Goal: Task Accomplishment & Management: Complete application form

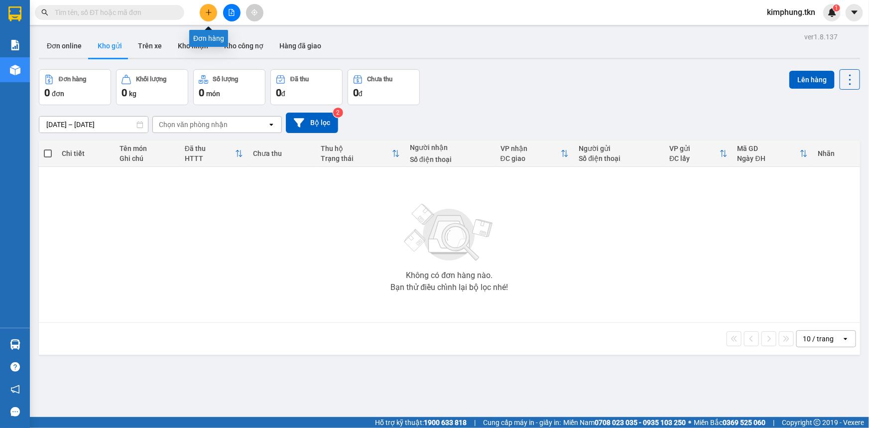
click at [209, 14] on icon "plus" at bounding box center [208, 12] width 7 height 7
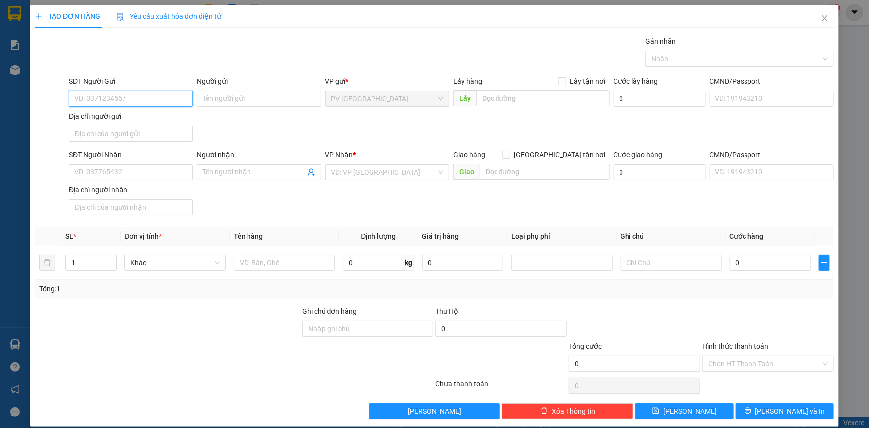
click at [127, 100] on input "SĐT Người Gửi" at bounding box center [131, 99] width 124 height 16
click at [820, 19] on icon "close" at bounding box center [824, 18] width 8 height 8
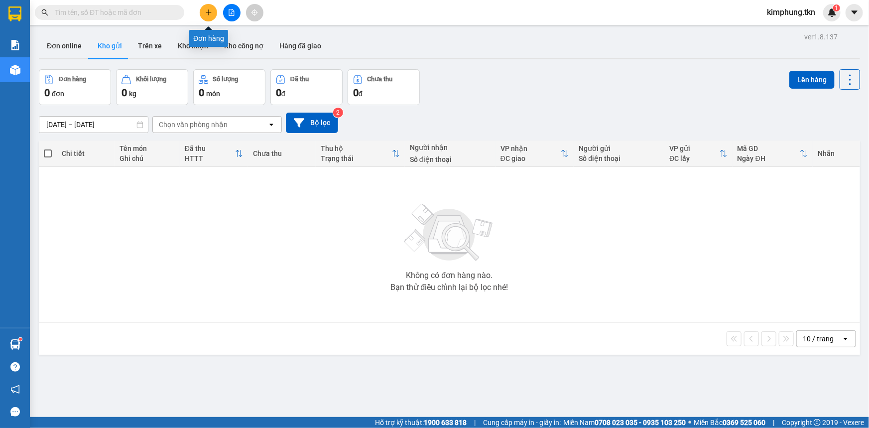
click at [212, 10] on icon "plus" at bounding box center [208, 12] width 7 height 7
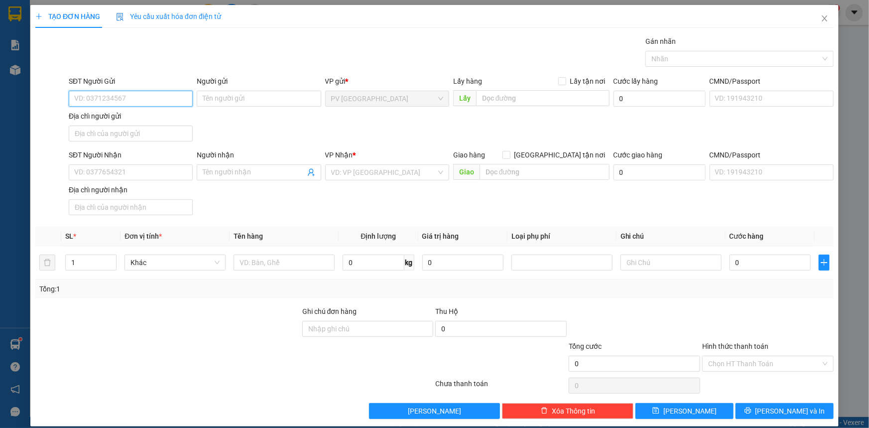
click at [151, 98] on input "SĐT Người Gửi" at bounding box center [131, 99] width 124 height 16
type input "0776594744"
click at [287, 100] on input "Người gửi" at bounding box center [259, 99] width 124 height 16
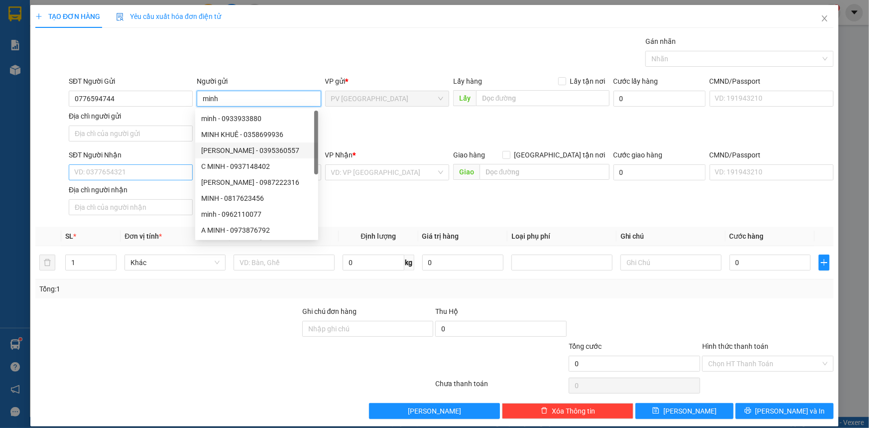
type input "minh"
click at [114, 171] on input "SĐT Người Nhận" at bounding box center [131, 172] width 124 height 16
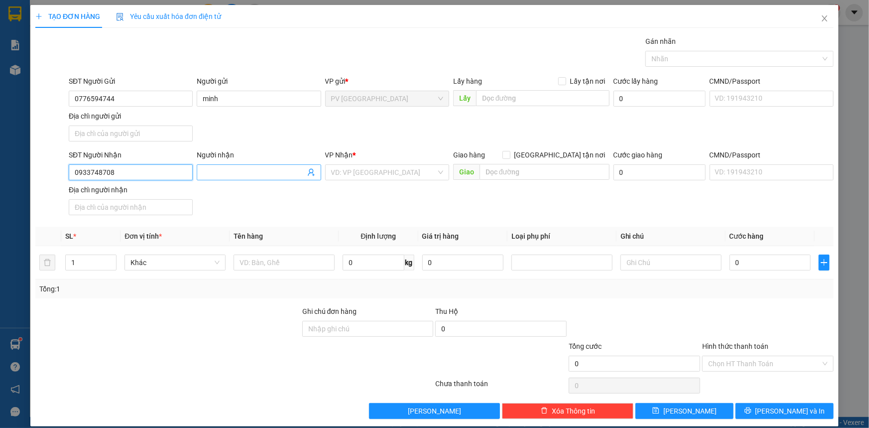
type input "0933748708"
click at [279, 171] on input "Người nhận" at bounding box center [254, 172] width 102 height 11
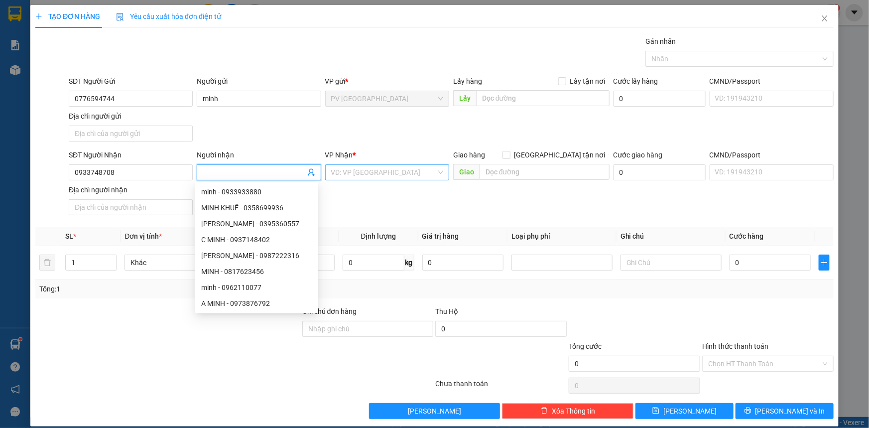
click at [375, 170] on input "search" at bounding box center [383, 172] width 105 height 15
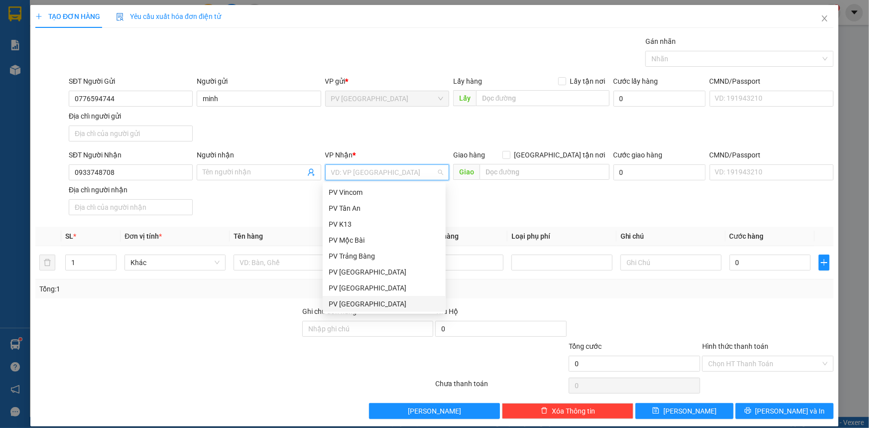
click at [351, 307] on div "PV [GEOGRAPHIC_DATA]" at bounding box center [384, 303] width 111 height 11
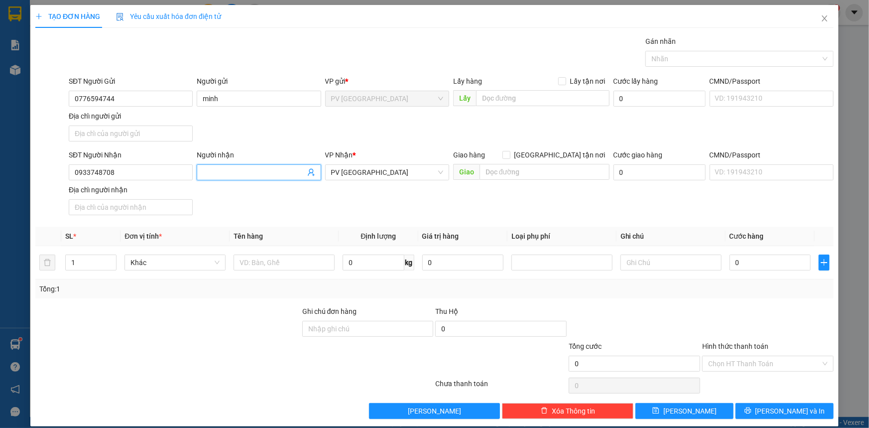
click at [259, 173] on input "Người nhận" at bounding box center [254, 172] width 102 height 11
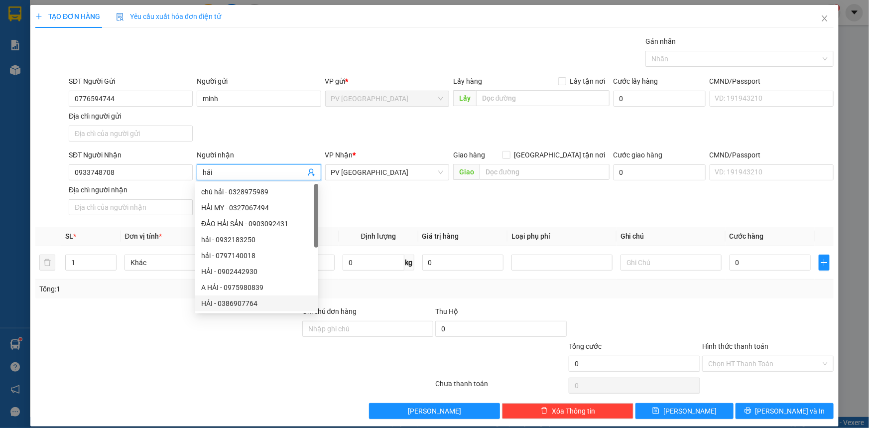
type input "hải"
click at [172, 333] on div at bounding box center [167, 323] width 267 height 35
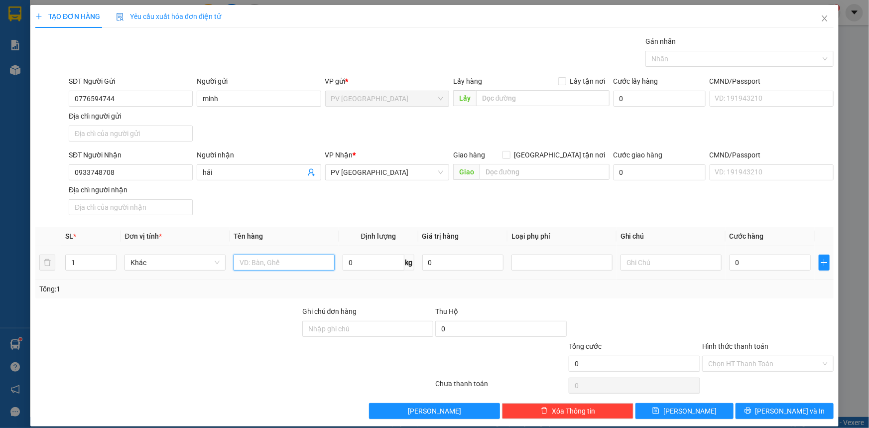
click at [284, 265] on input "text" at bounding box center [283, 262] width 101 height 16
type input "hải sản"
drag, startPoint x: 784, startPoint y: 267, endPoint x: 757, endPoint y: 260, distance: 28.6
click at [784, 267] on input "0" at bounding box center [769, 262] width 81 height 16
type input "5"
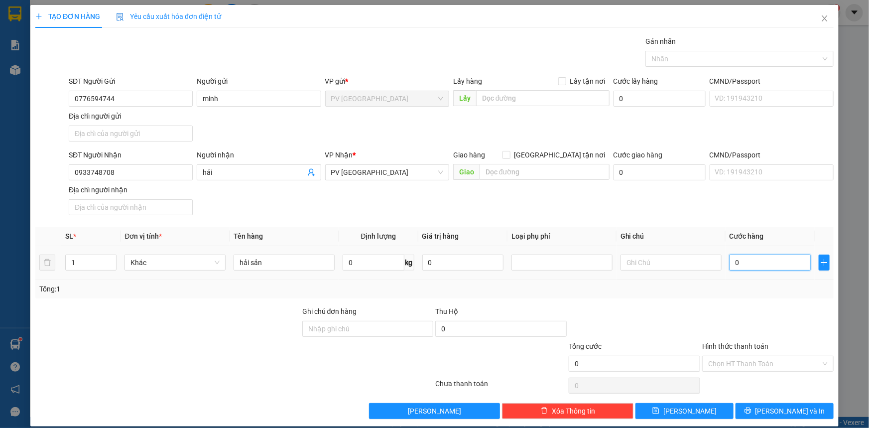
type input "5"
type input "50"
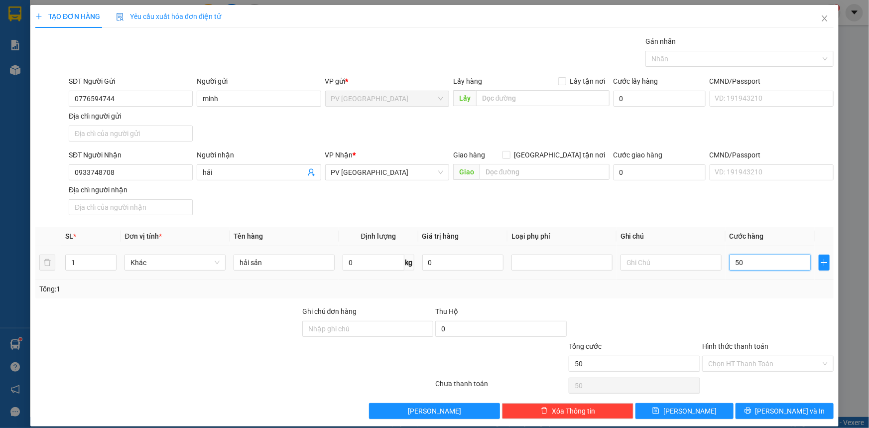
type input "500"
type input "5.000"
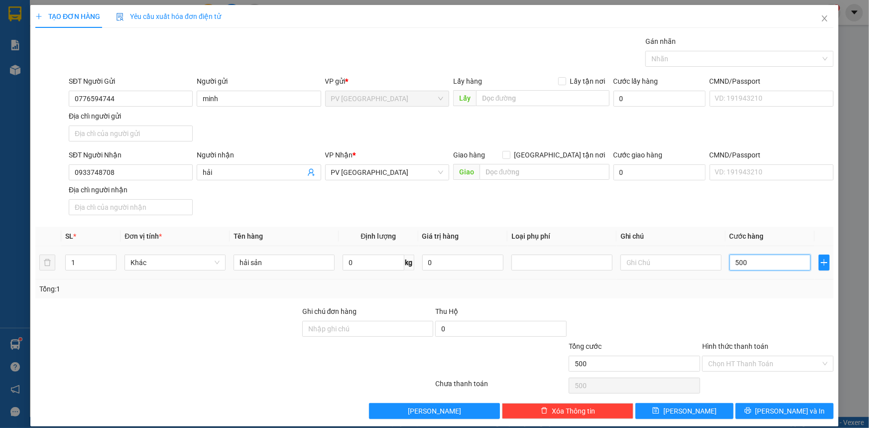
type input "5.000"
type input "50.000"
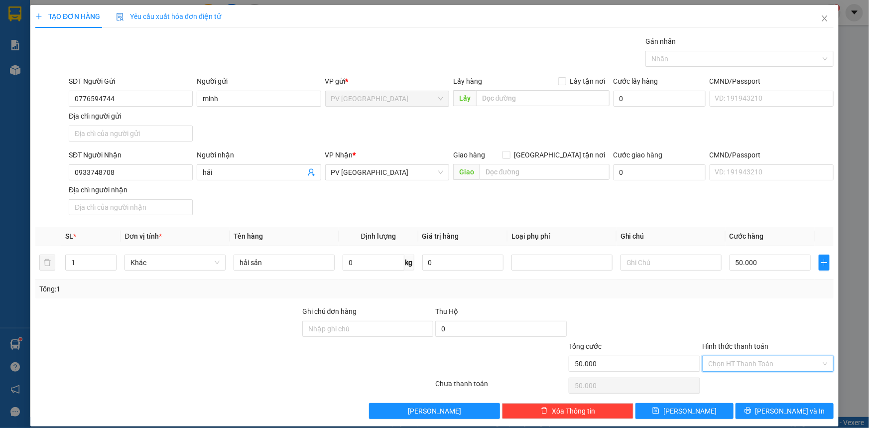
click at [764, 362] on input "Hình thức thanh toán" at bounding box center [764, 363] width 112 height 15
click at [745, 383] on div "Tại văn phòng" at bounding box center [761, 382] width 118 height 11
type input "0"
click at [775, 405] on span "[PERSON_NAME] và In" at bounding box center [790, 410] width 70 height 11
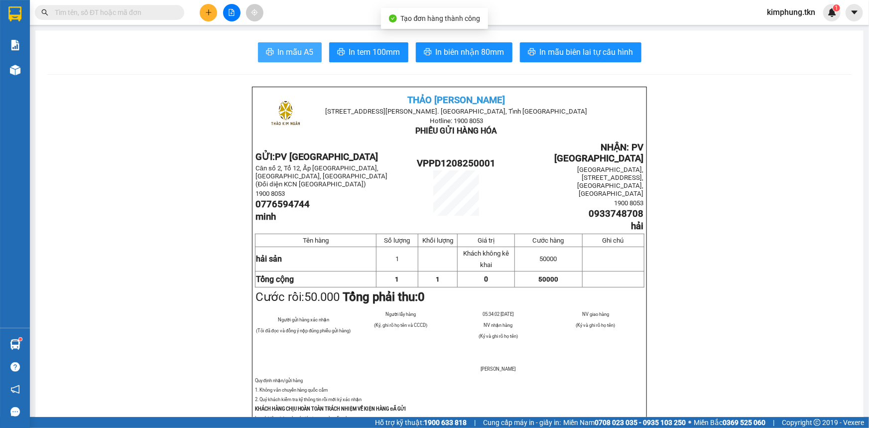
click at [305, 51] on span "In mẫu A5" at bounding box center [296, 52] width 36 height 12
click at [309, 51] on span "In mẫu A5" at bounding box center [296, 52] width 36 height 12
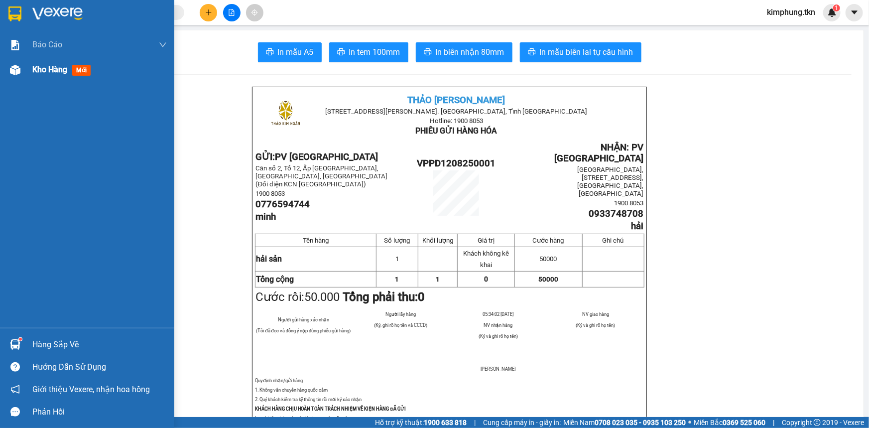
click at [29, 66] on div "Kho hàng mới" at bounding box center [87, 69] width 174 height 25
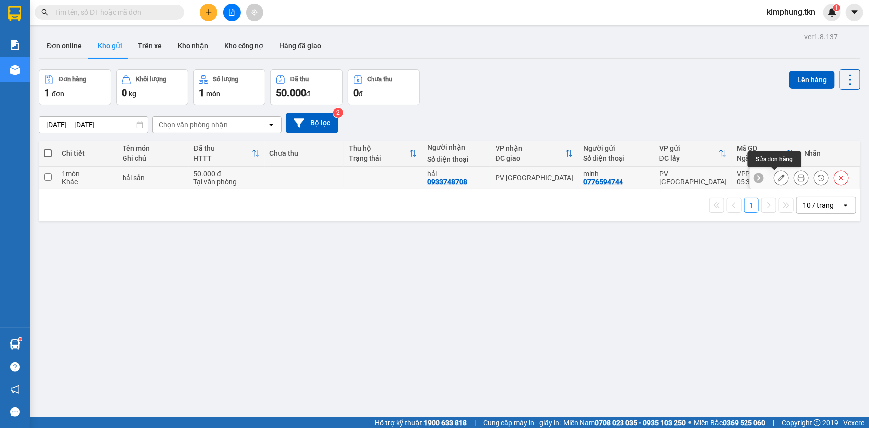
click at [777, 174] on button at bounding box center [781, 177] width 14 height 17
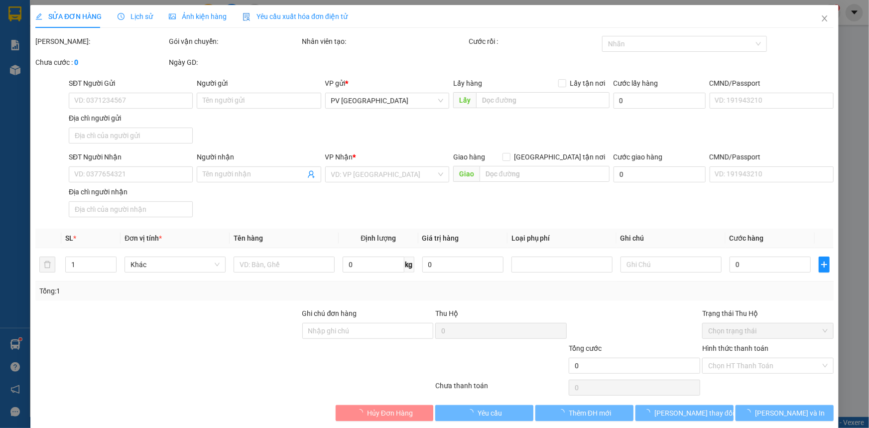
type input "0776594744"
type input "minh"
type input "0933748708"
type input "hải"
type input "50.000"
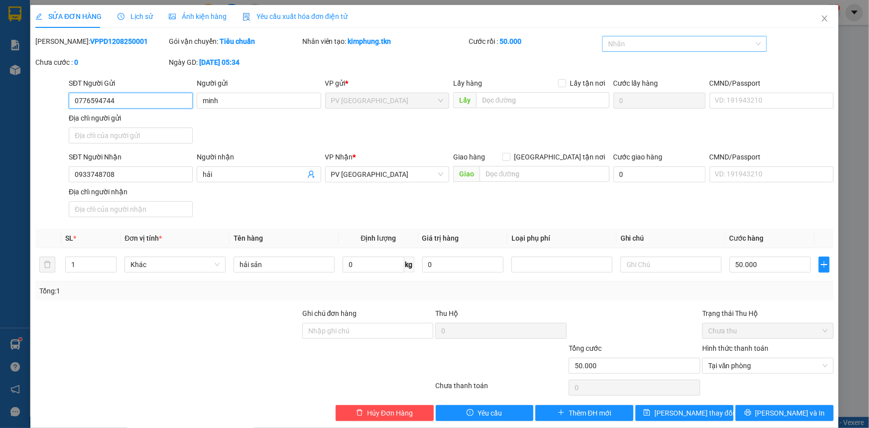
click at [697, 46] on div at bounding box center [679, 44] width 150 height 12
click at [654, 64] on div "THỰC PHẨM" at bounding box center [678, 63] width 151 height 11
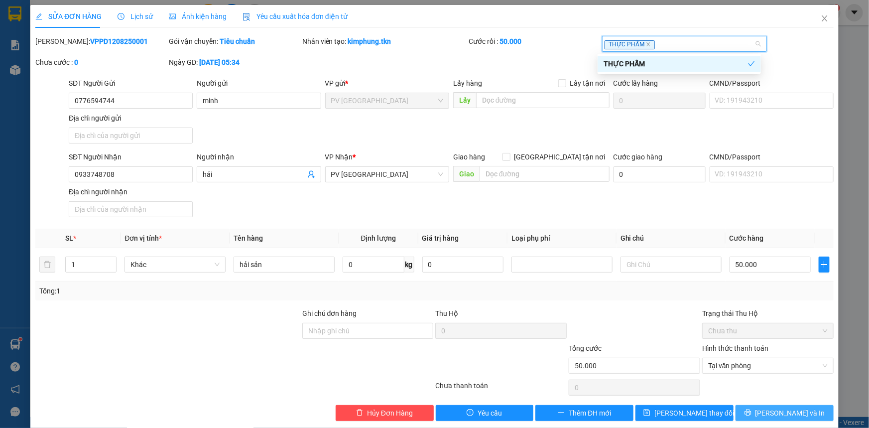
click at [766, 405] on button "[PERSON_NAME] và In" at bounding box center [784, 413] width 98 height 16
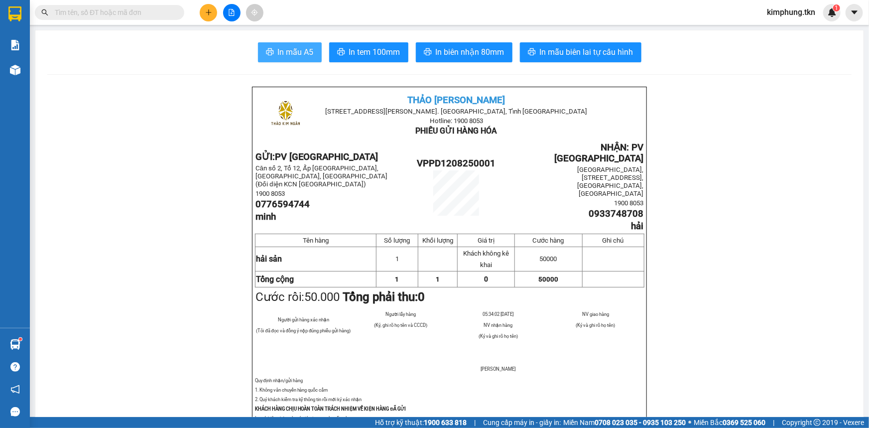
click at [305, 50] on span "In mẫu A5" at bounding box center [296, 52] width 36 height 12
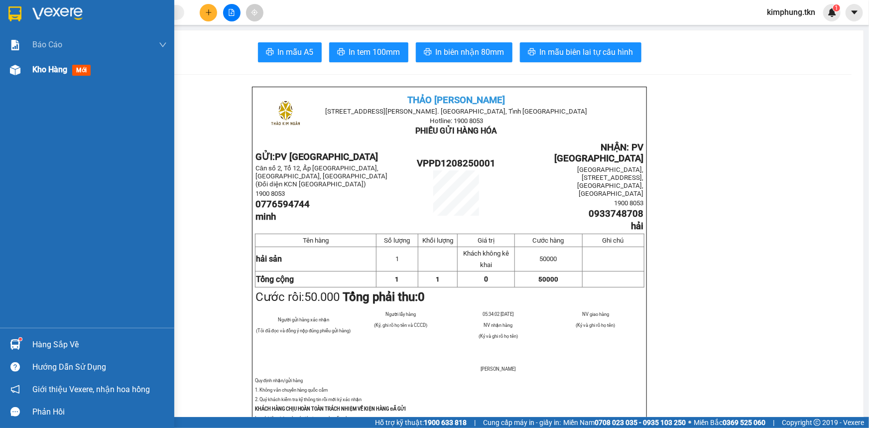
click at [54, 67] on span "Kho hàng" at bounding box center [49, 69] width 35 height 9
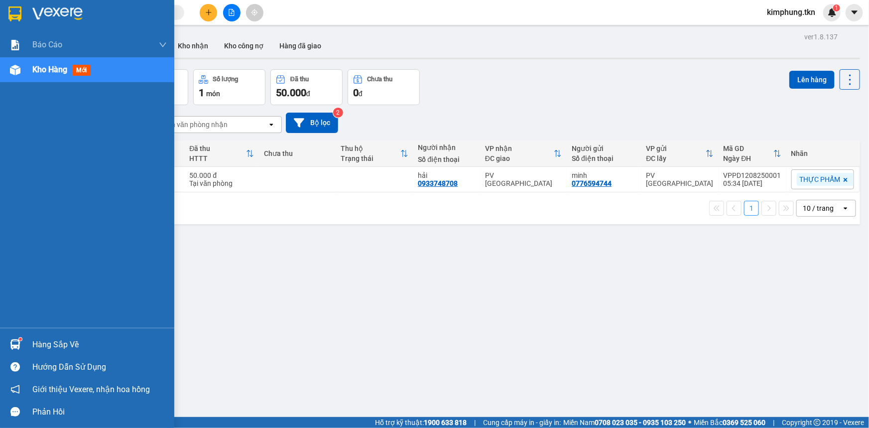
click at [63, 342] on div "Hàng sắp về" at bounding box center [99, 344] width 134 height 15
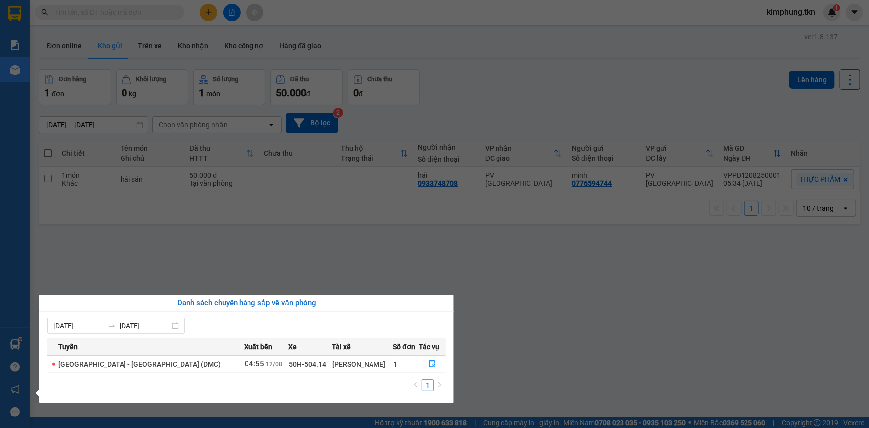
click at [567, 343] on section "Kết quả tìm kiếm ( 0 ) Bộ lọc No Data kimphung.tkn 1 Báo cáo Mẫu 1: Báo cáo dòn…" at bounding box center [434, 214] width 869 height 428
